Goal: Entertainment & Leisure: Consume media (video, audio)

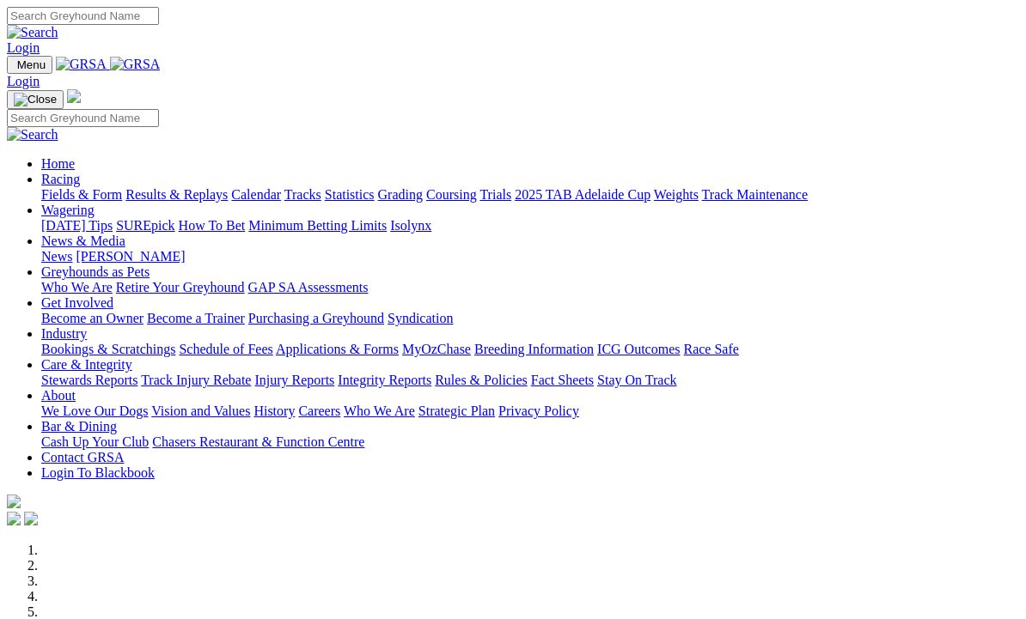
click at [197, 187] on link "Results & Replays" at bounding box center [176, 194] width 102 height 15
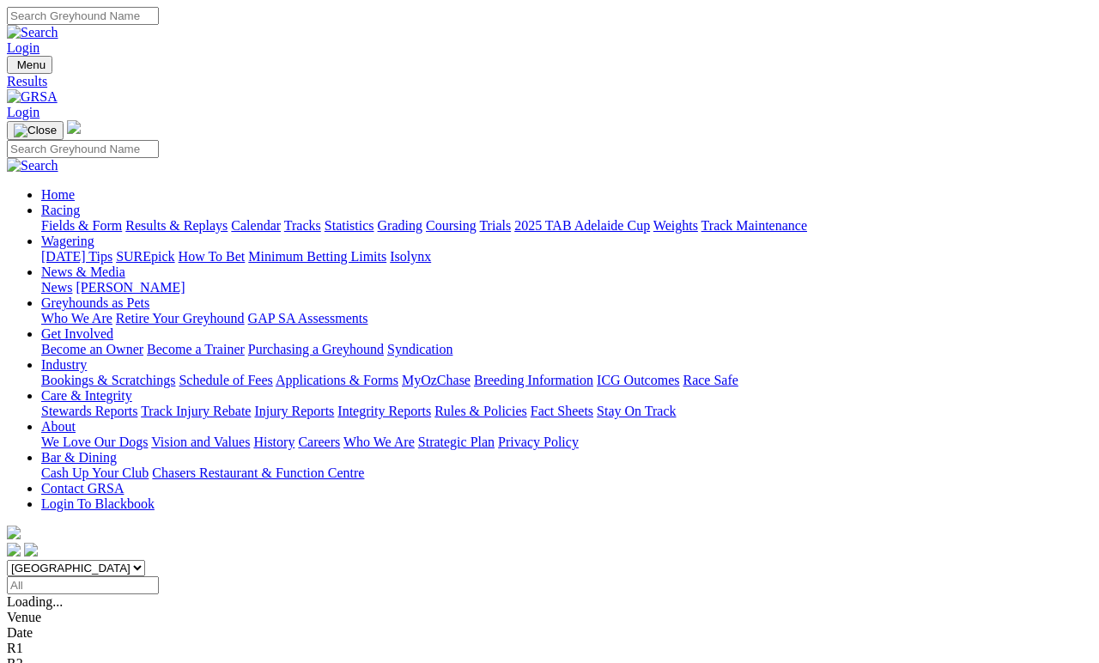
scroll to position [7, 0]
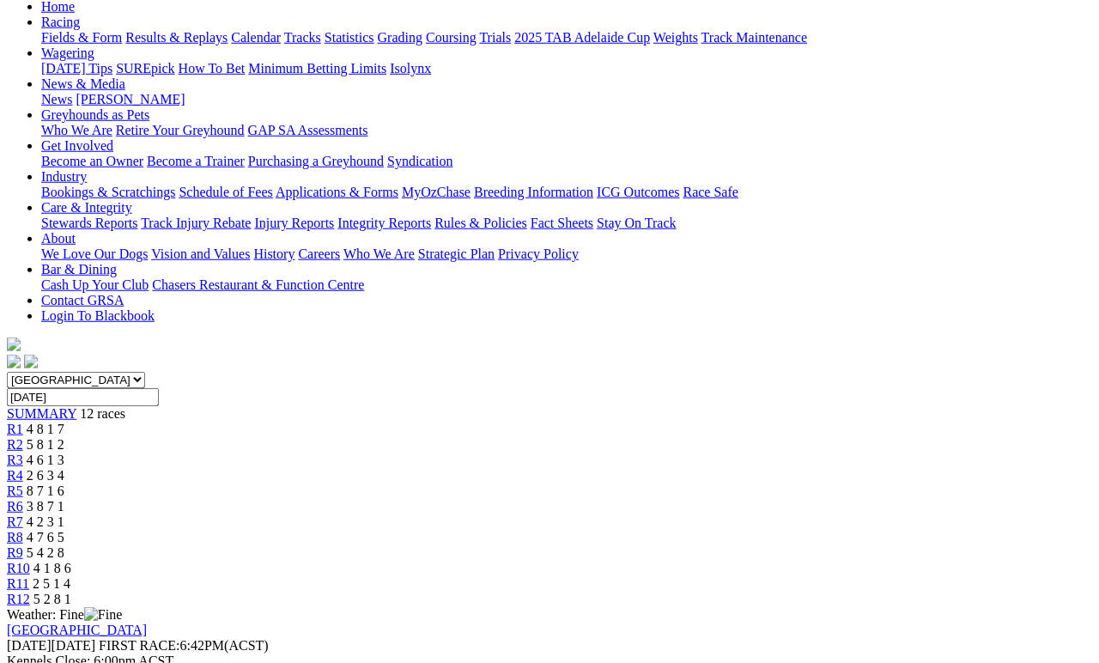
scroll to position [190, 0]
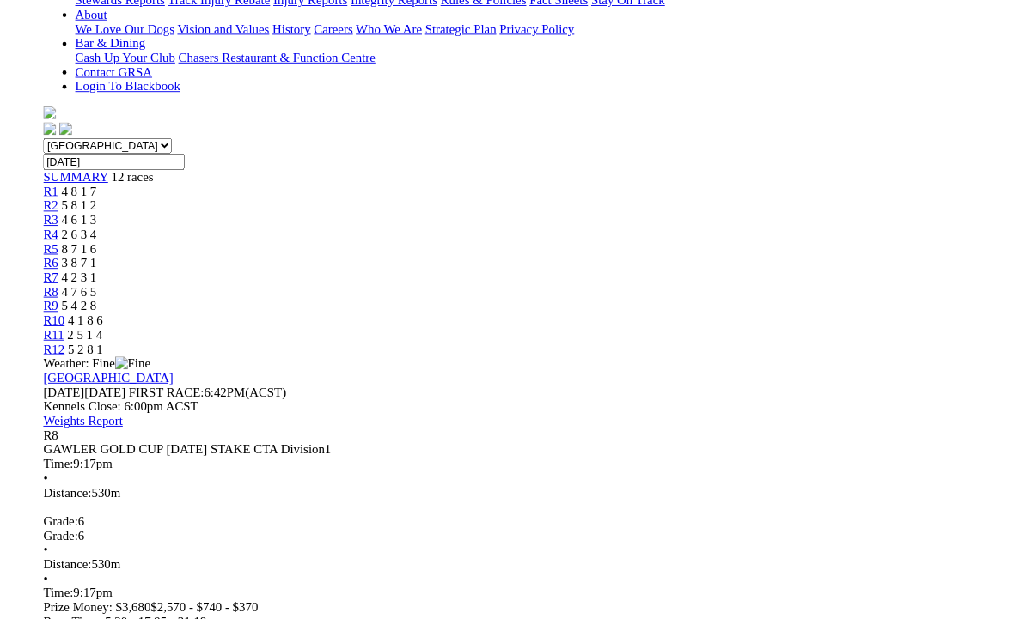
scroll to position [304, 0]
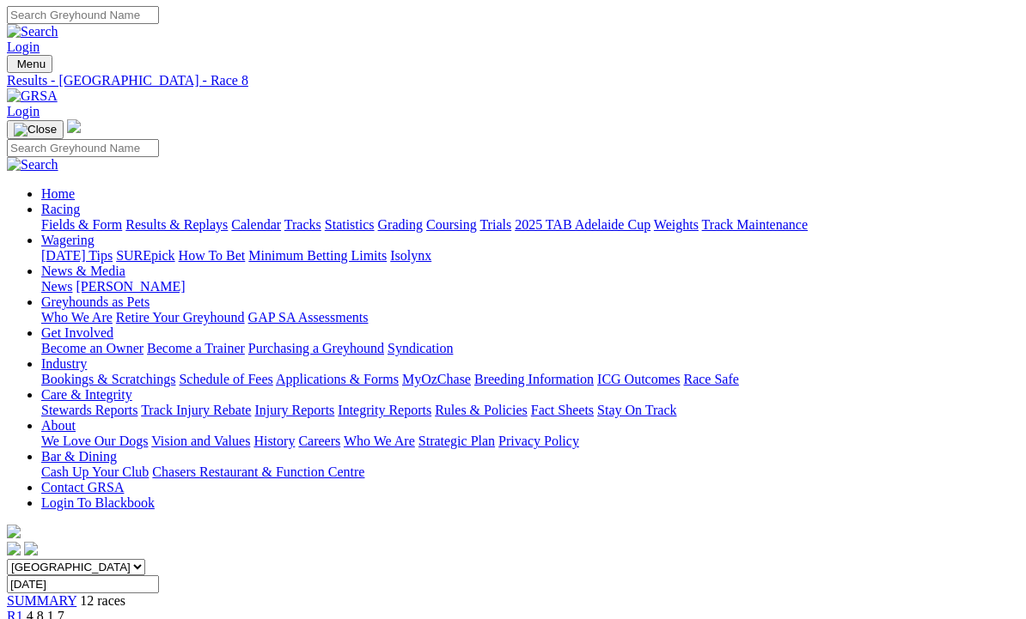
scroll to position [0, 0]
